Goal: Transaction & Acquisition: Purchase product/service

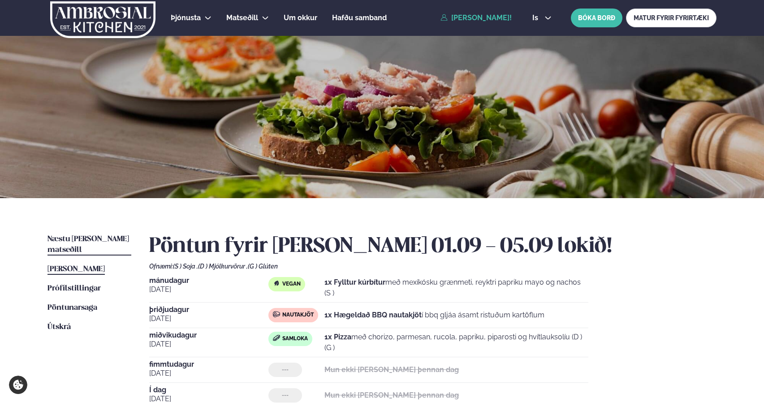
click at [76, 240] on span "Næstu [PERSON_NAME] matseðill" at bounding box center [89, 244] width 82 height 18
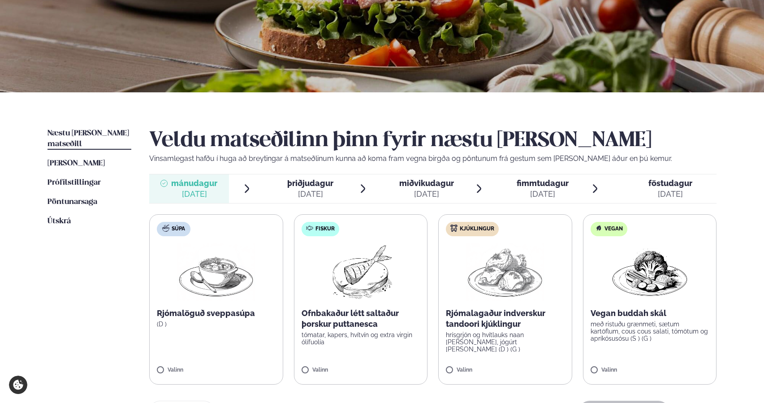
scroll to position [118, 0]
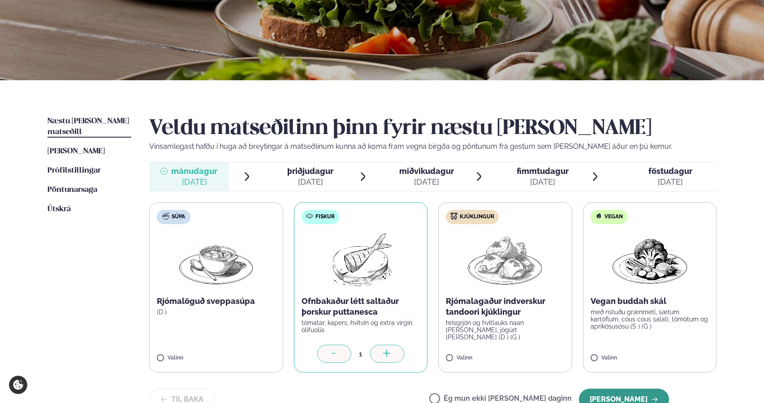
click at [619, 396] on button "Halda áfram" at bounding box center [624, 400] width 90 height 22
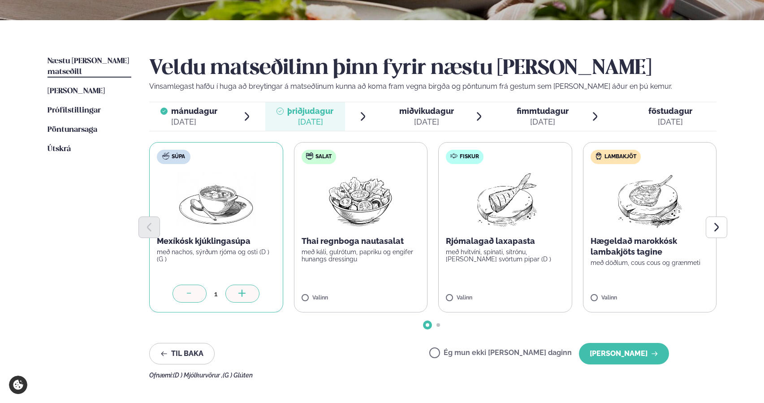
scroll to position [182, 0]
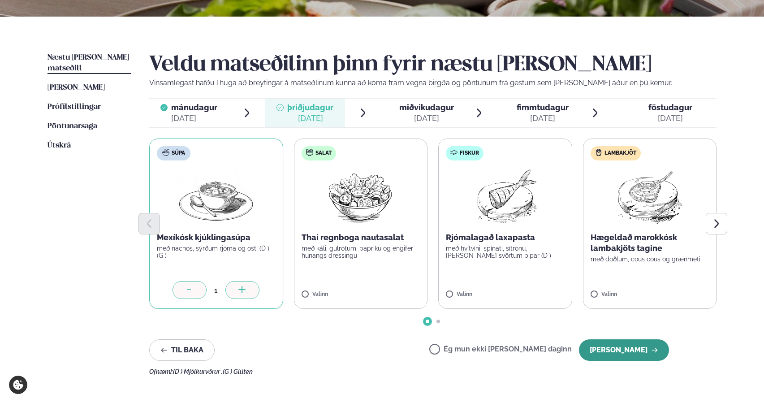
click at [622, 359] on button "Halda áfram" at bounding box center [624, 350] width 90 height 22
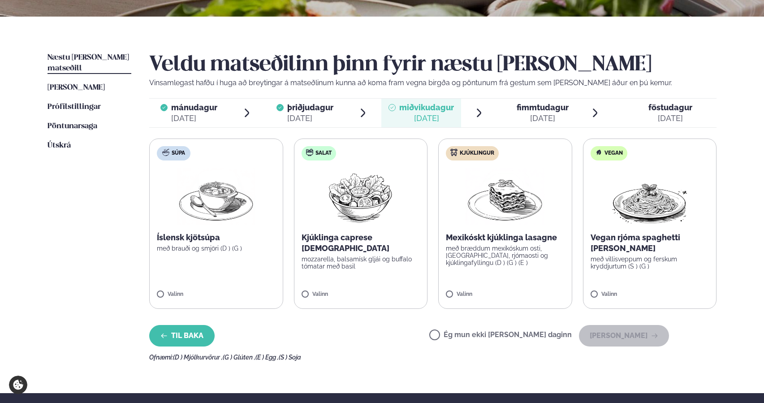
click at [166, 337] on icon "button" at bounding box center [163, 335] width 7 height 7
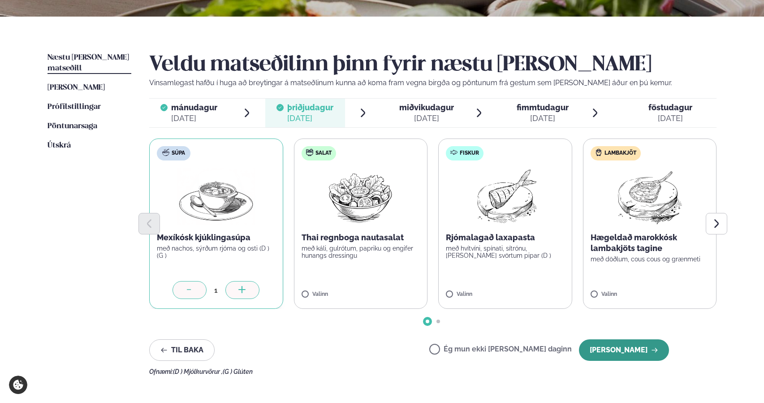
click at [626, 347] on button "Halda áfram" at bounding box center [624, 350] width 90 height 22
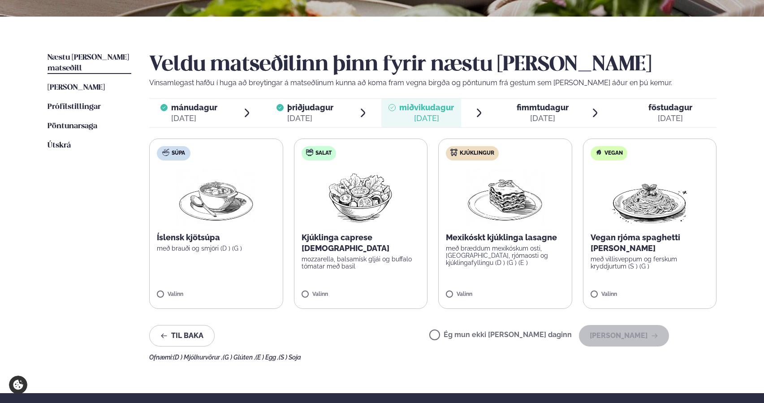
click at [353, 285] on label "Salat Kjúklinga caprese salat mozzarella, balsamísk gljái og buffalo tómatar me…" at bounding box center [361, 223] width 134 height 170
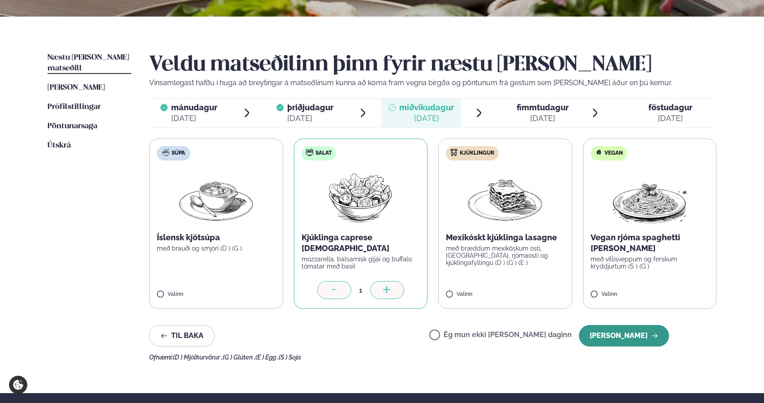
click at [632, 336] on button "Halda áfram" at bounding box center [624, 336] width 90 height 22
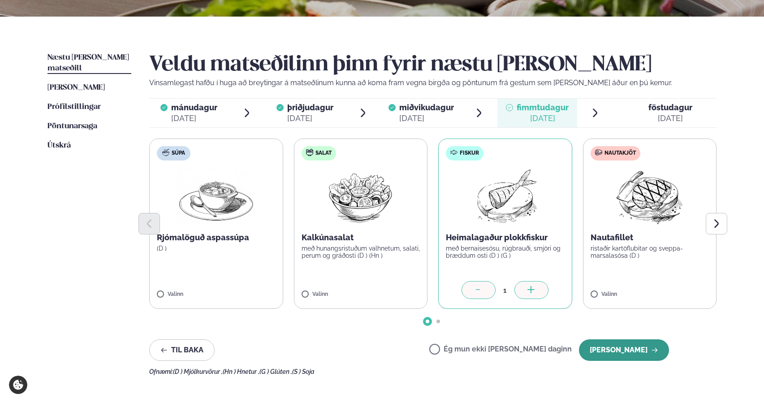
click at [627, 355] on button "Halda áfram" at bounding box center [624, 350] width 90 height 22
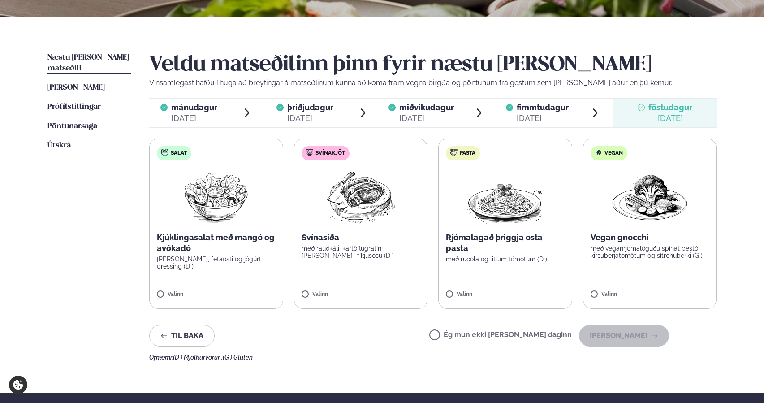
click at [246, 262] on p "romaine salati, fetaosti og jógúrt dressing (D )" at bounding box center [216, 262] width 119 height 14
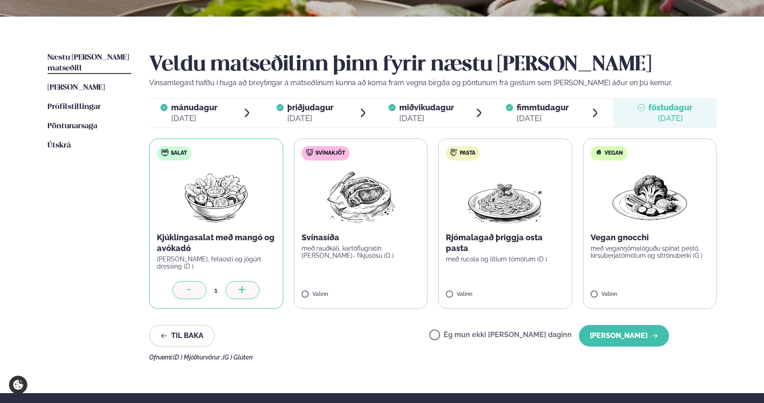
click at [307, 265] on label "Svínakjöt Svínasíða með rauðkáli, kartöflugratín og lauk- fíkjusósu (D ) Valinn" at bounding box center [361, 223] width 134 height 170
click at [196, 291] on div at bounding box center [190, 290] width 34 height 18
click at [204, 272] on label "Salat Kjúklingasalat með mangó og avókadó romaine salati, fetaosti og jógúrt dr…" at bounding box center [216, 223] width 134 height 170
click at [190, 292] on icon at bounding box center [189, 290] width 9 height 9
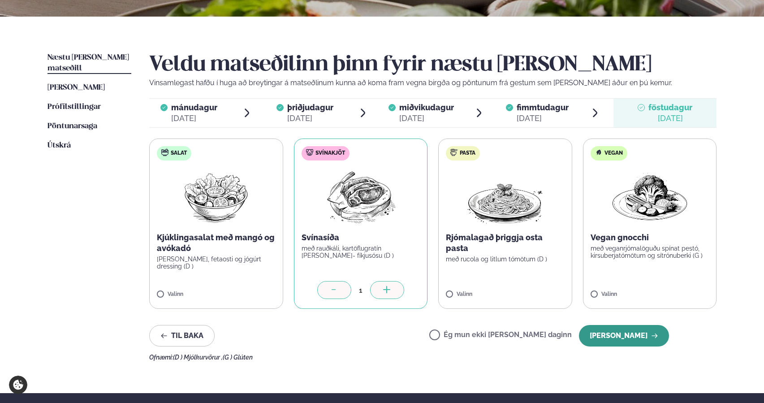
click at [623, 338] on button "Halda áfram" at bounding box center [624, 336] width 90 height 22
